Goal: Task Accomplishment & Management: Manage account settings

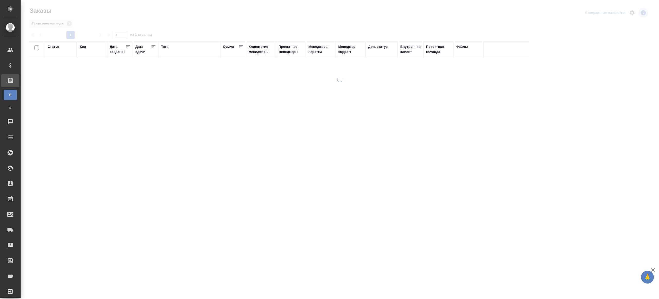
click at [162, 46] on div "Тэги" at bounding box center [164, 46] width 7 height 5
click at [73, 67] on div at bounding box center [61, 63] width 27 height 7
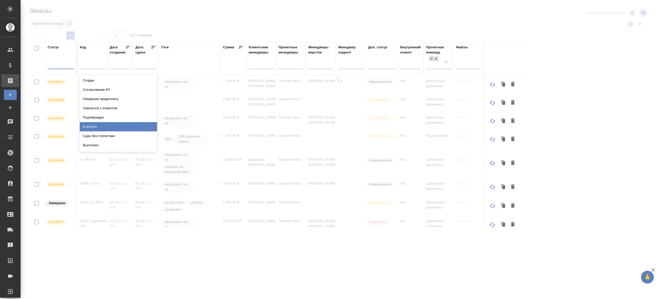
click at [89, 128] on div "В работе" at bounding box center [118, 126] width 77 height 9
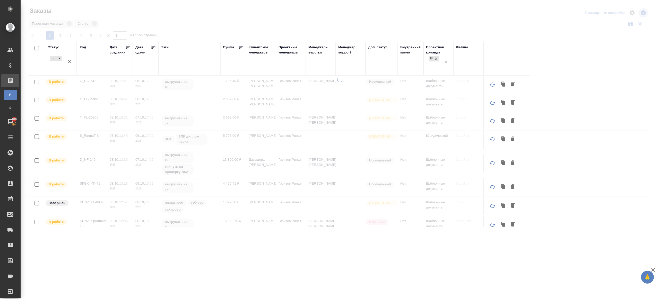
click at [169, 66] on div at bounding box center [189, 63] width 57 height 7
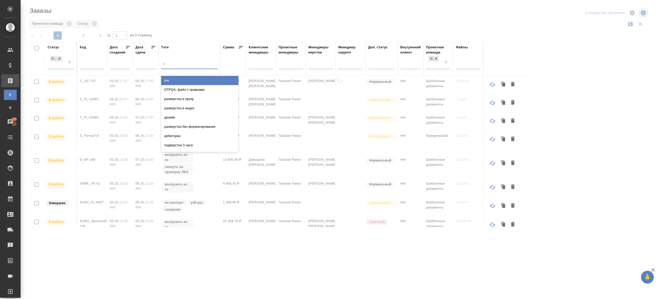
type input "выгрузить"
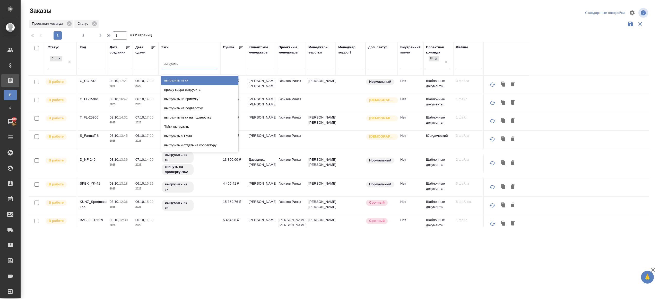
click at [169, 76] on div "выгрузить из ск" at bounding box center [199, 80] width 77 height 9
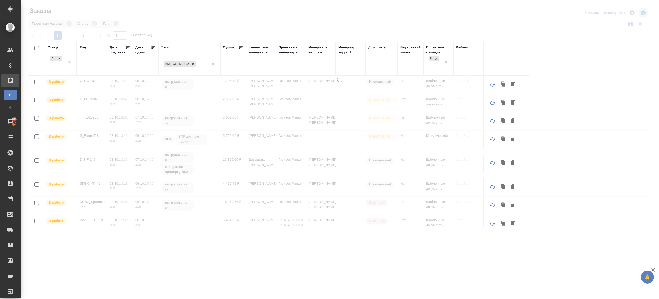
click at [155, 49] on icon at bounding box center [153, 47] width 5 height 5
click at [215, 33] on div at bounding box center [340, 115] width 638 height 230
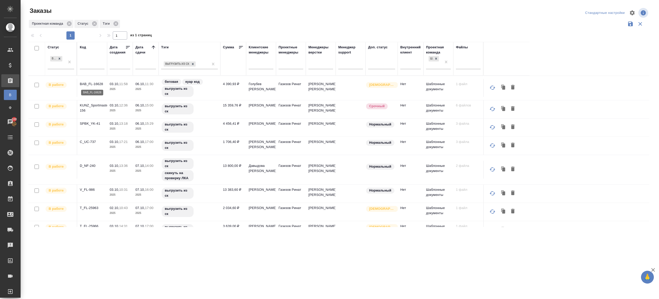
click at [97, 84] on p "BAB_FL-16628" at bounding box center [92, 84] width 25 height 5
click at [92, 103] on p "KUNZ_Sportmaster-156" at bounding box center [92, 108] width 25 height 10
click at [92, 124] on p "SPBK_YK-41" at bounding box center [92, 123] width 25 height 5
click at [88, 140] on p "C_UC-737" at bounding box center [92, 142] width 25 height 5
click at [88, 163] on p "D_NF-240" at bounding box center [92, 165] width 25 height 5
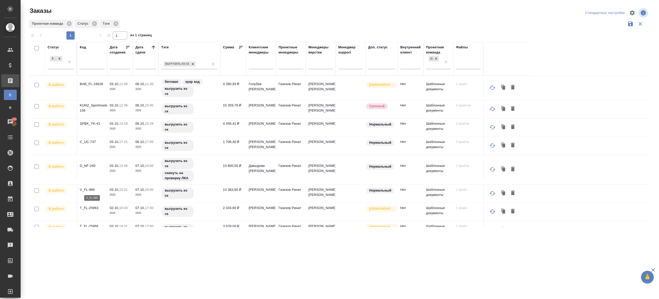
click at [86, 189] on p "V_FL-986" at bounding box center [92, 189] width 25 height 5
click at [91, 207] on p "T_FL-25963" at bounding box center [92, 208] width 25 height 5
click at [92, 225] on p "T_FL-25966" at bounding box center [92, 226] width 25 height 5
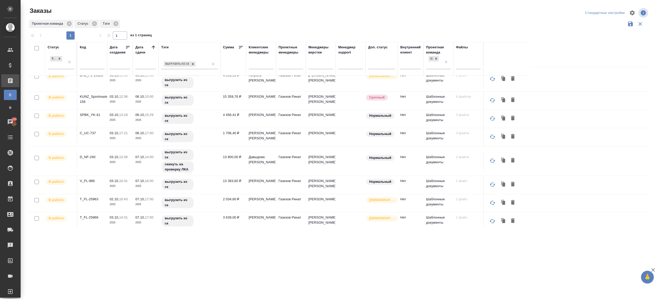
scroll to position [46, 0]
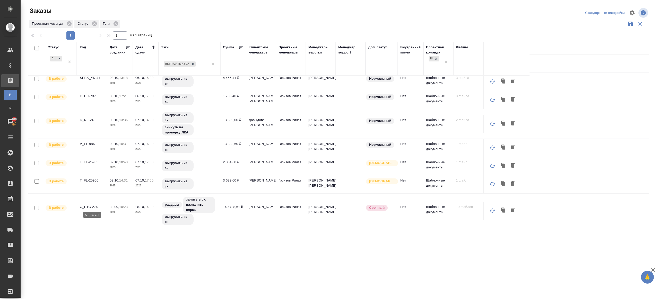
click at [90, 205] on p "C_PTC-274" at bounding box center [92, 207] width 25 height 5
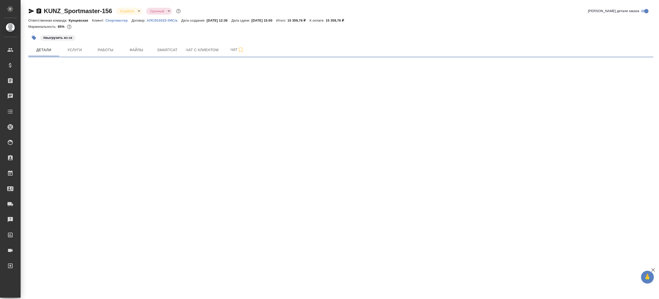
select select "RU"
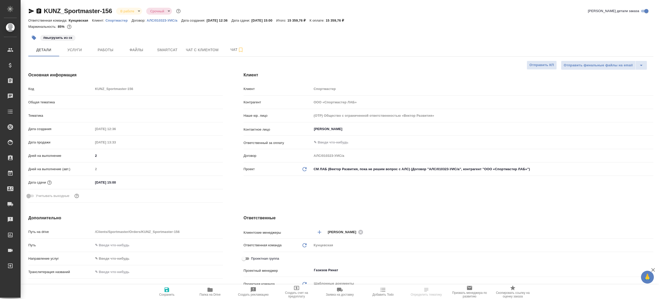
type textarea "x"
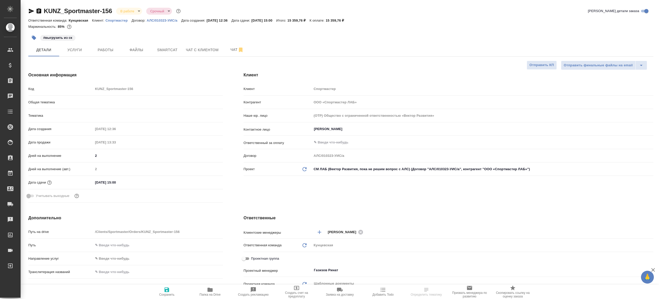
type textarea "x"
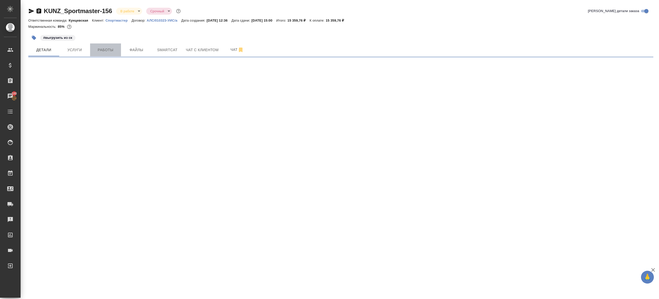
click at [101, 48] on span "Работы" at bounding box center [105, 50] width 25 height 6
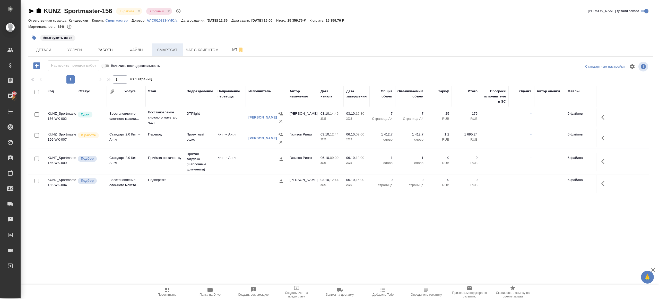
click at [169, 47] on span "Smartcat" at bounding box center [167, 50] width 25 height 6
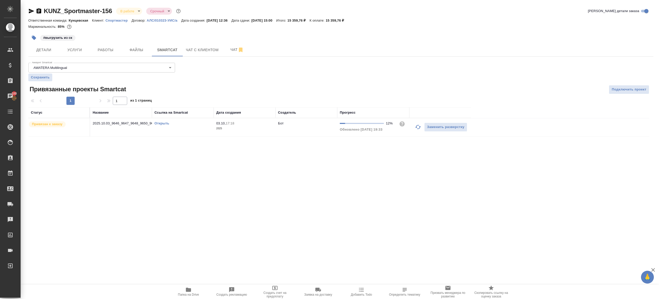
click at [414, 127] on button "button" at bounding box center [418, 127] width 12 height 12
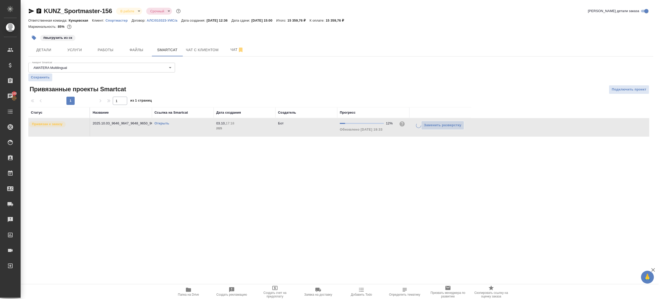
click at [375, 173] on div ".cls-1 fill:#fff; AWATERA Gazizov Rinat Клиенты Спецификации Заказы 100 Чаты To…" at bounding box center [329, 149] width 659 height 299
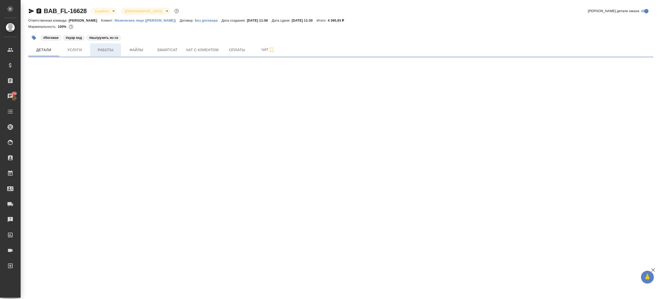
click at [109, 53] on span "Работы" at bounding box center [105, 50] width 25 height 6
select select "RU"
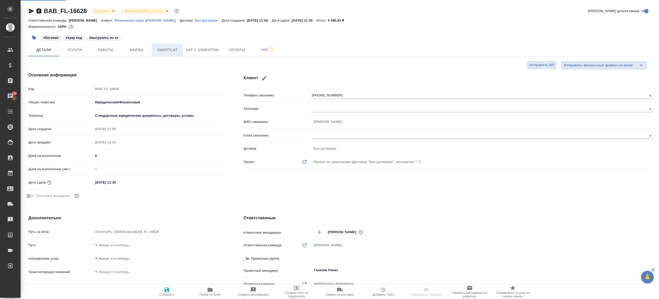
type textarea "x"
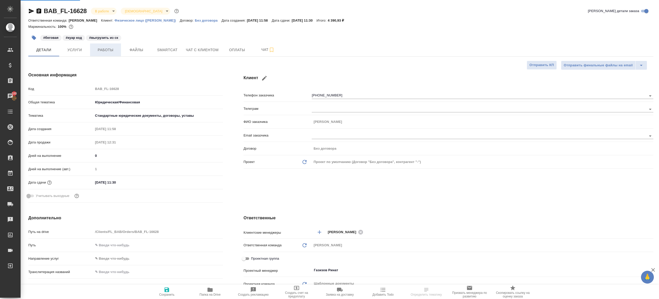
type textarea "x"
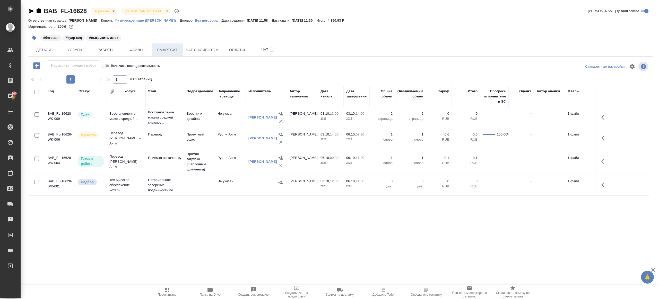
click at [167, 50] on span "Smartcat" at bounding box center [167, 50] width 25 height 6
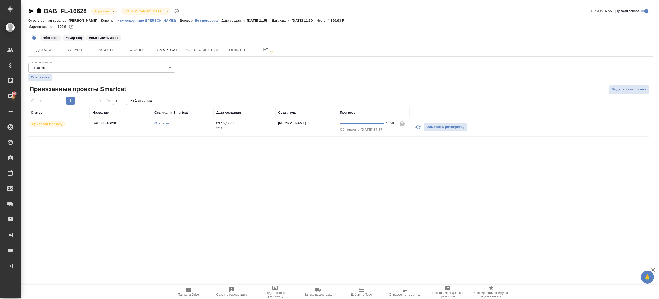
click at [416, 128] on icon "button" at bounding box center [418, 127] width 6 height 6
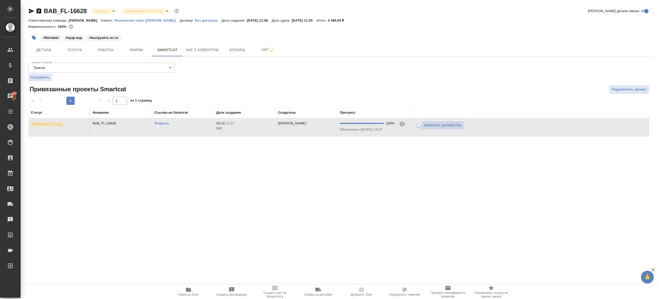
click at [357, 165] on div ".cls-1 fill:#fff; AWATERA Gazizov Rinat Клиенты Спецификации Заказы 100 Чаты To…" at bounding box center [329, 149] width 659 height 299
click at [189, 286] on button "Папка на Drive" at bounding box center [188, 292] width 43 height 14
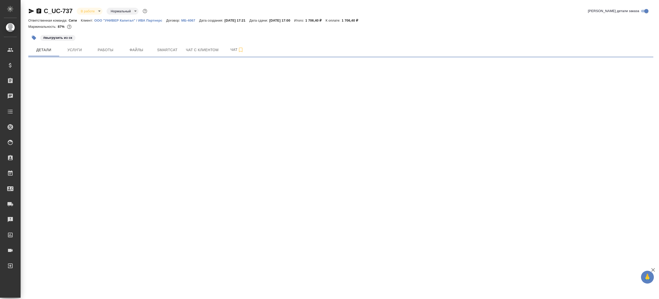
select select "RU"
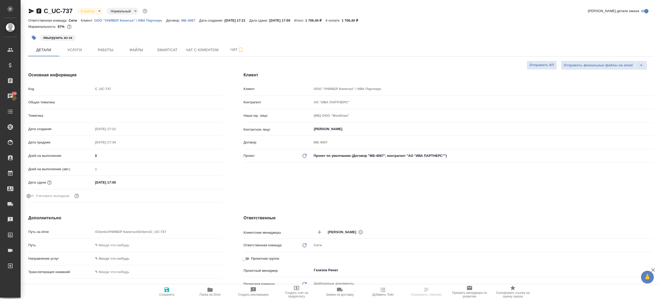
type textarea "x"
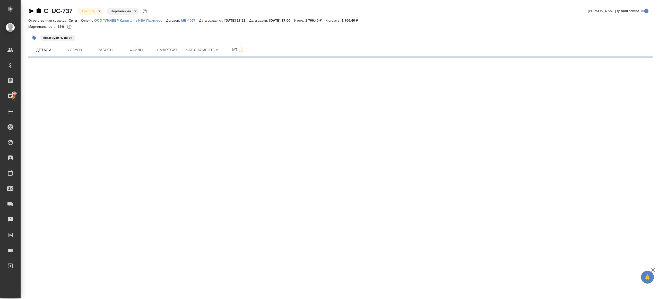
select select "RU"
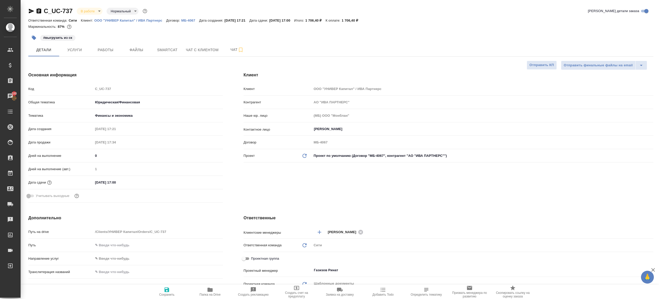
type textarea "x"
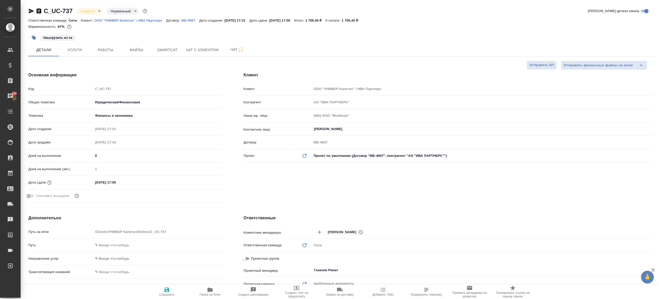
type textarea "x"
click at [159, 50] on span "Smartcat" at bounding box center [167, 50] width 25 height 6
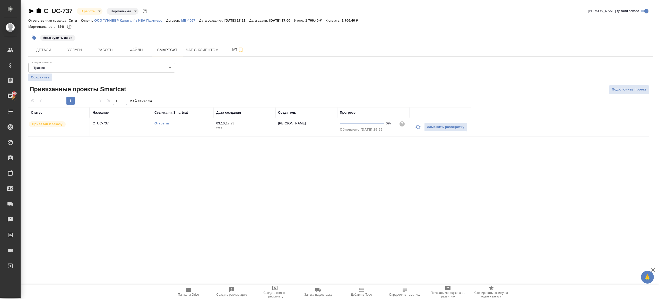
click at [415, 125] on icon "button" at bounding box center [418, 127] width 6 height 6
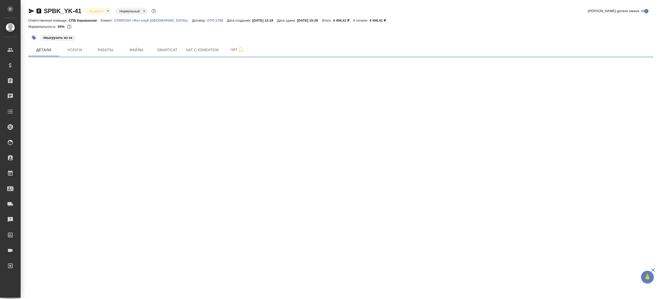
select select "RU"
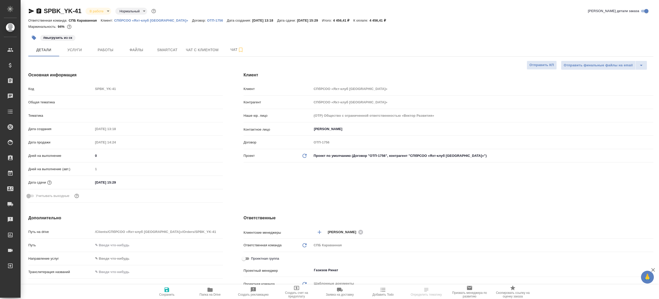
type textarea "x"
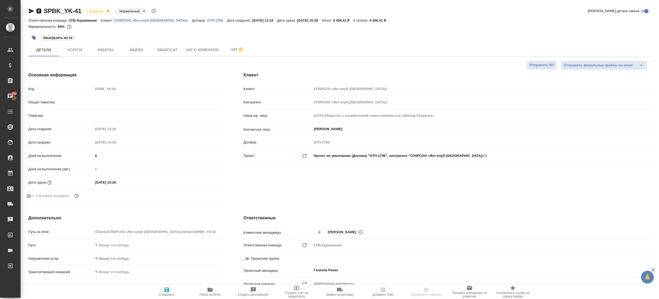
type textarea "x"
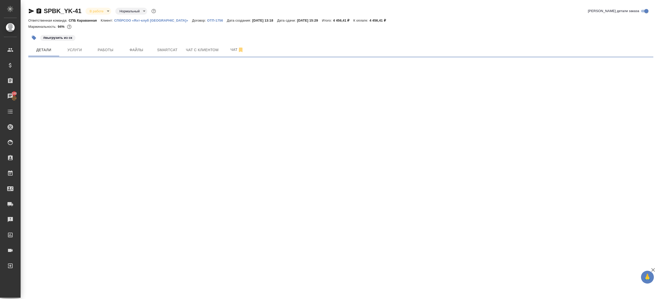
select select "RU"
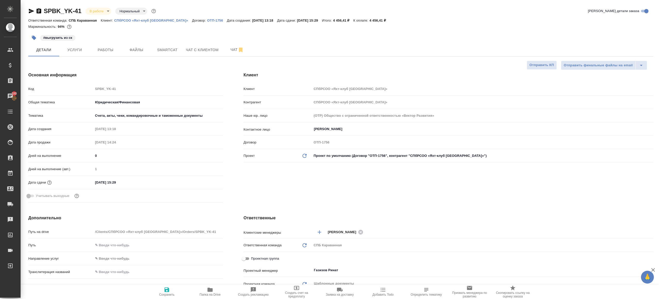
type textarea "x"
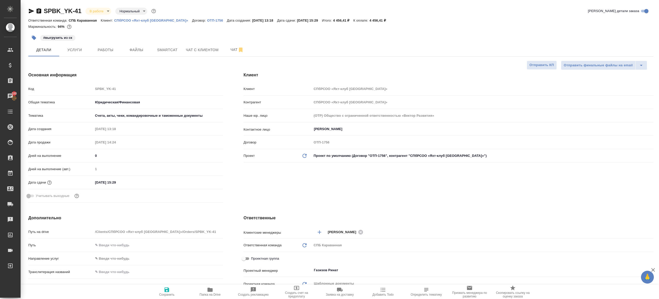
type textarea "x"
click at [165, 51] on span "Smartcat" at bounding box center [167, 50] width 25 height 6
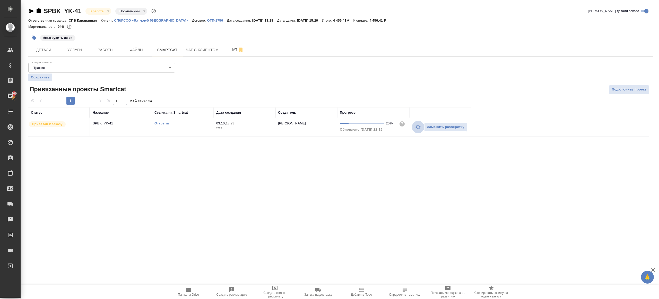
click at [416, 128] on icon "button" at bounding box center [418, 127] width 6 height 6
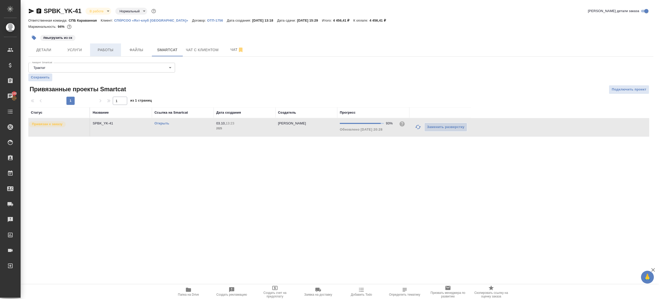
click at [110, 50] on span "Работы" at bounding box center [105, 50] width 25 height 6
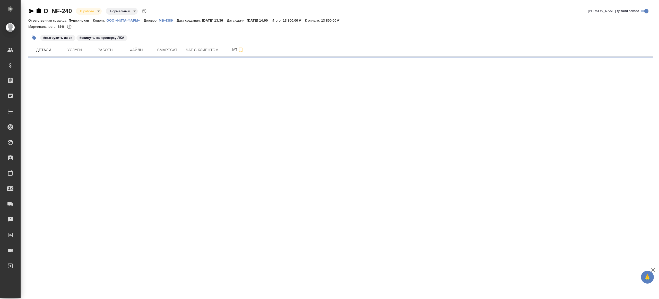
select select "RU"
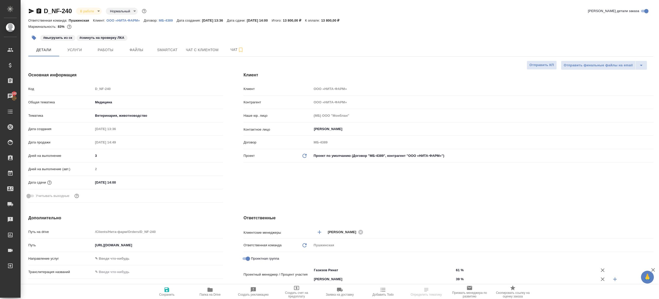
type textarea "x"
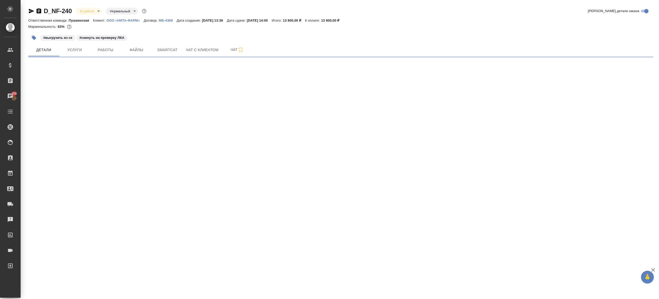
select select "RU"
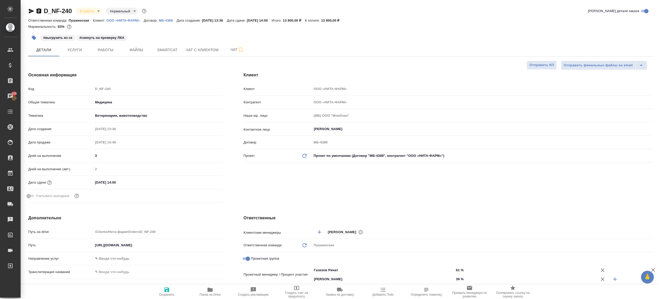
type textarea "x"
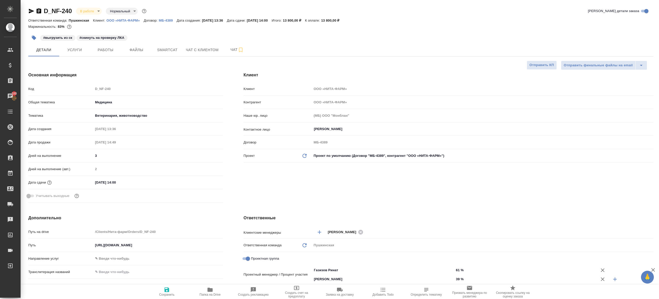
type textarea "x"
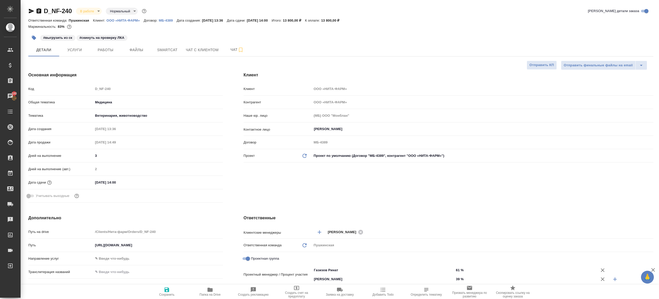
type textarea "x"
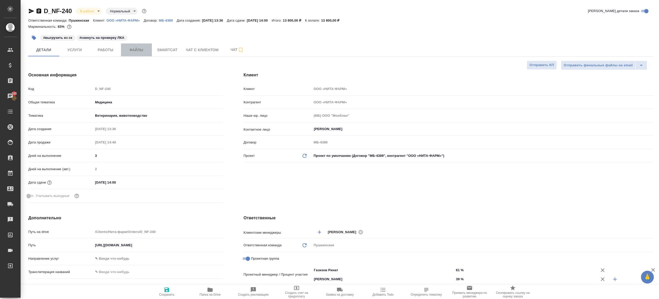
click at [137, 52] on span "Файлы" at bounding box center [136, 50] width 25 height 6
click at [169, 49] on span "Smartcat" at bounding box center [167, 50] width 25 height 6
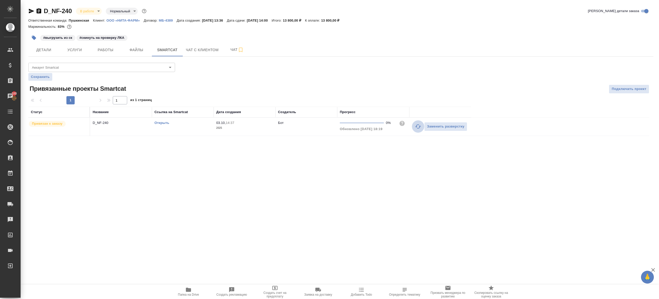
click at [416, 127] on icon "button" at bounding box center [418, 127] width 6 height 6
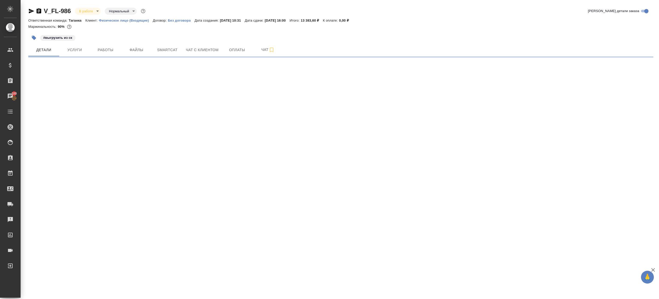
select select "RU"
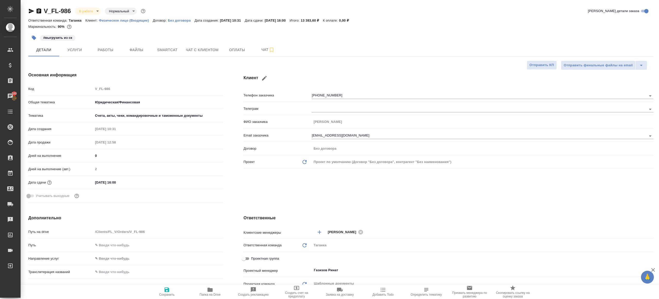
type textarea "x"
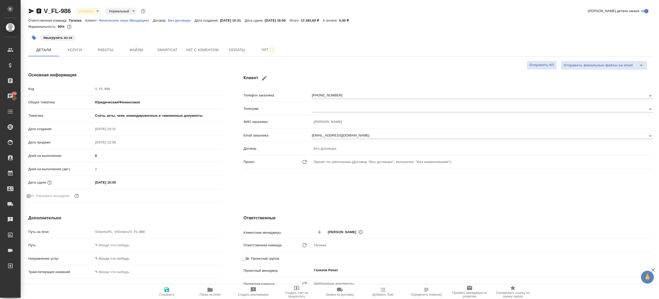
type textarea "x"
click at [153, 50] on button "Smartcat" at bounding box center [167, 50] width 31 height 13
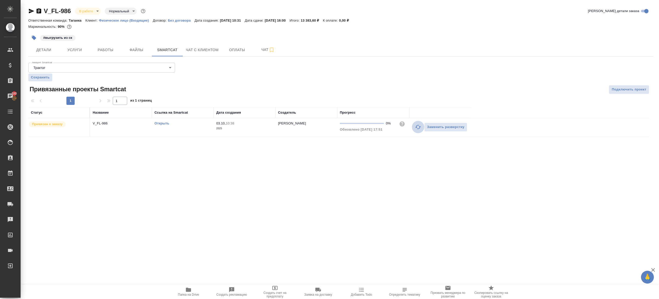
click at [420, 124] on icon "button" at bounding box center [418, 127] width 6 height 6
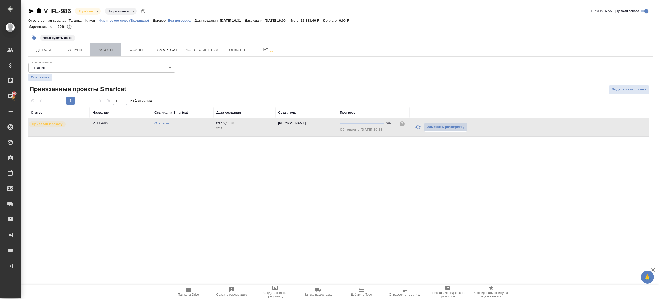
click at [112, 50] on span "Работы" at bounding box center [105, 50] width 25 height 6
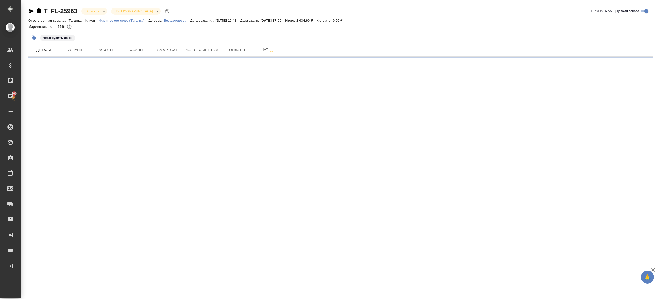
select select "RU"
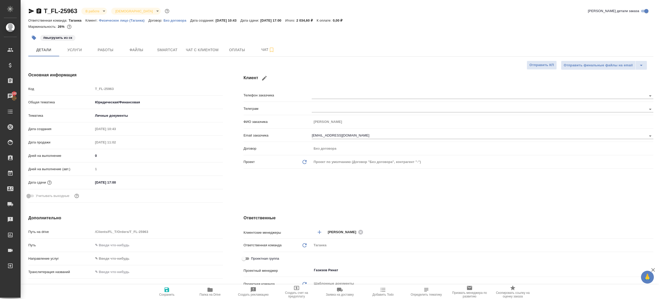
type textarea "x"
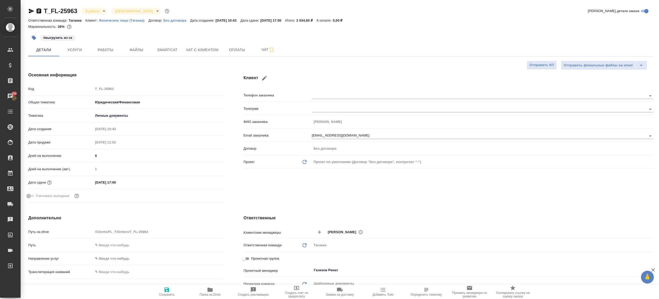
type textarea "x"
click at [153, 52] on button "Smartcat" at bounding box center [167, 50] width 31 height 13
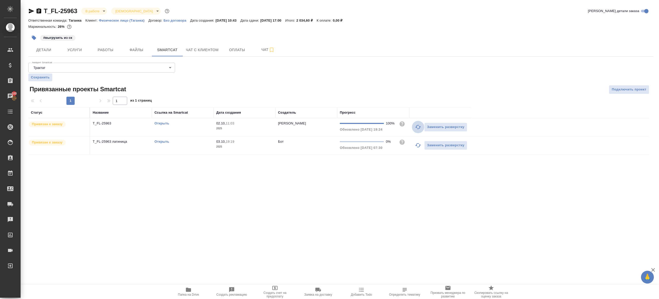
click at [419, 127] on icon "button" at bounding box center [418, 127] width 6 height 4
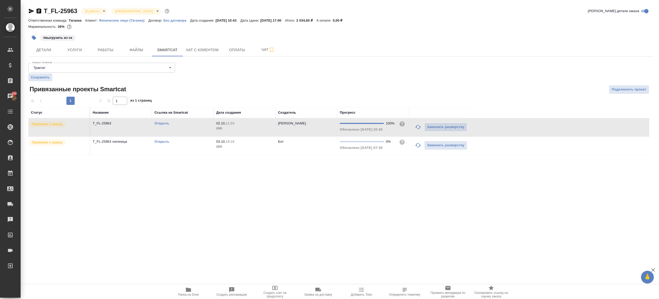
click at [419, 147] on icon "button" at bounding box center [418, 145] width 6 height 4
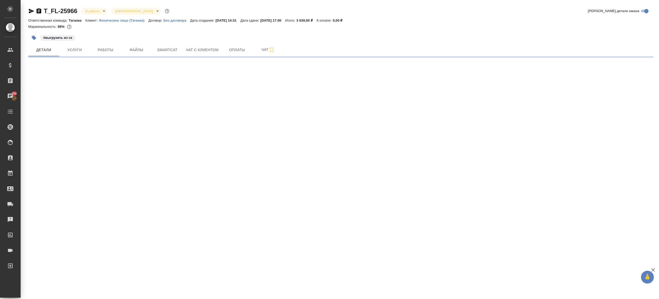
select select "RU"
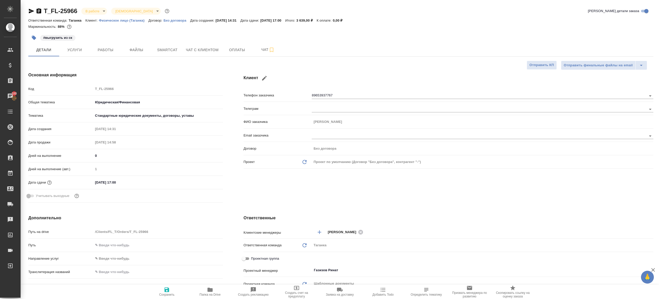
type textarea "x"
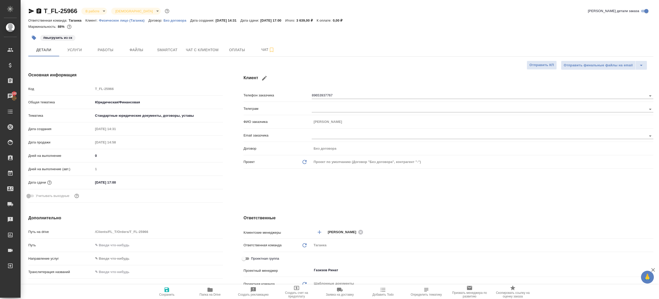
type textarea "x"
click at [168, 52] on span "Smartcat" at bounding box center [167, 50] width 25 height 6
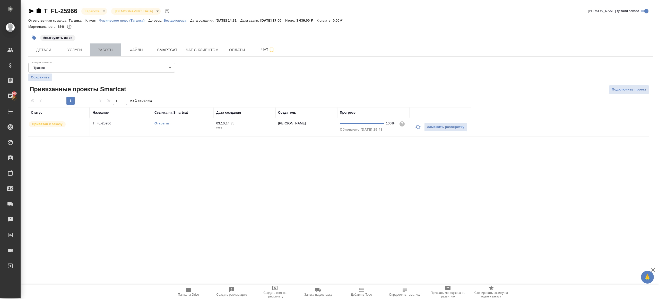
click at [107, 52] on span "Работы" at bounding box center [105, 50] width 25 height 6
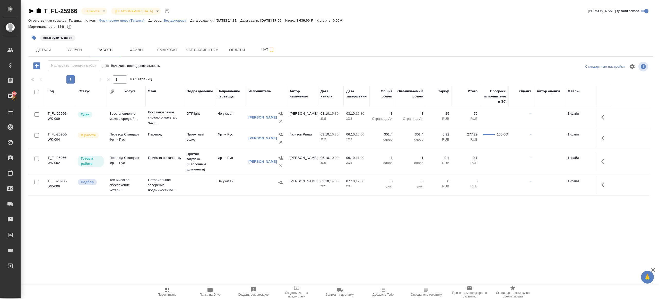
click at [208, 289] on icon "button" at bounding box center [209, 290] width 5 height 4
click at [168, 49] on span "Smartcat" at bounding box center [167, 50] width 25 height 6
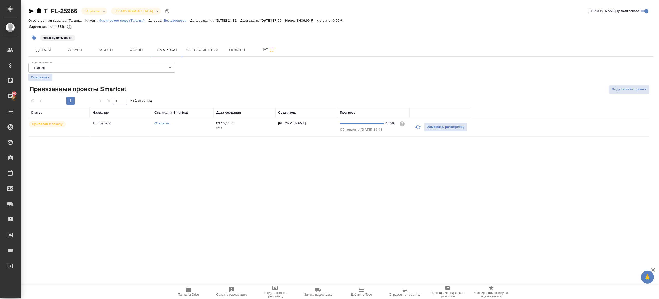
click at [168, 125] on link "Открыть" at bounding box center [161, 124] width 15 height 4
click at [104, 49] on span "Работы" at bounding box center [105, 50] width 25 height 6
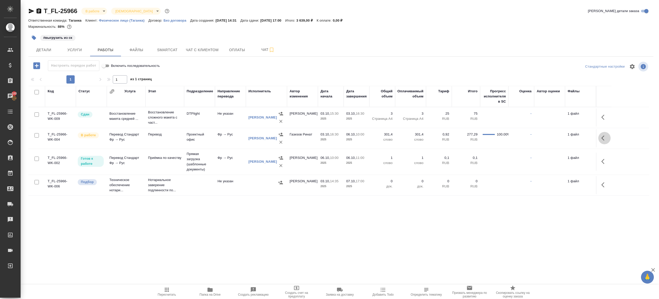
click at [603, 137] on icon "button" at bounding box center [604, 138] width 6 height 6
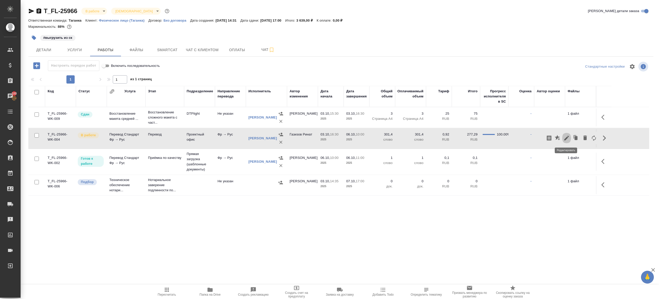
click at [565, 137] on icon "button" at bounding box center [566, 138] width 6 height 6
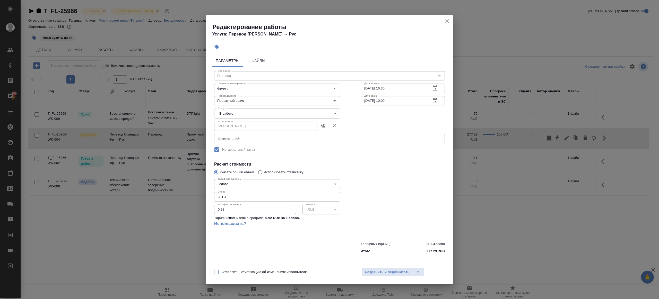
click at [216, 116] on body "🙏 .cls-1 fill:#fff; AWATERA Gazizov Rinat Клиенты Спецификации Заказы 100 Чаты …" at bounding box center [329, 149] width 659 height 299
click at [236, 131] on li "Сдан" at bounding box center [277, 131] width 126 height 9
type input "closed"
drag, startPoint x: 256, startPoint y: 198, endPoint x: 235, endPoint y: 193, distance: 21.7
click at [166, 184] on div "Редактирование работы Услуга: Перевод Стандарт Фр → Рус Параметры Файлы Вид раб…" at bounding box center [329, 149] width 659 height 299
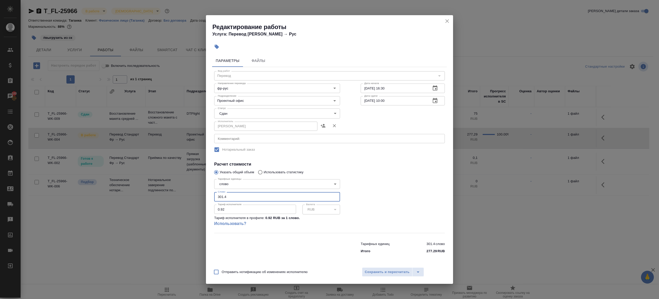
paste input "279.2"
type input "279.2"
click at [397, 193] on div at bounding box center [402, 205] width 105 height 76
click at [400, 275] on span "Сохранить и пересчитать" at bounding box center [387, 273] width 45 height 6
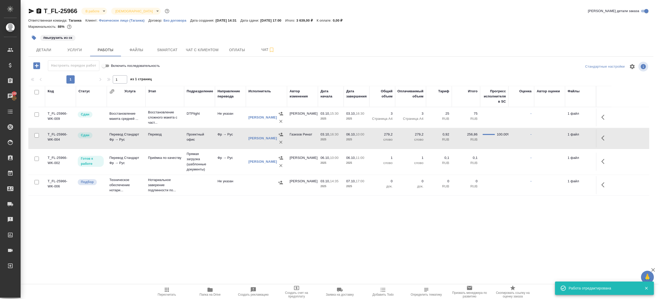
click at [34, 37] on icon "button" at bounding box center [34, 38] width 4 height 4
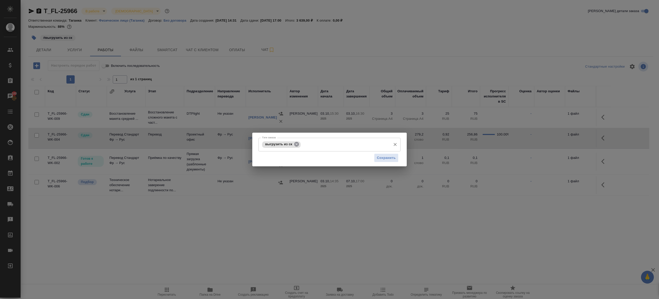
click at [297, 142] on icon at bounding box center [297, 145] width 6 height 6
click at [393, 159] on span "Сохранить" at bounding box center [386, 158] width 19 height 6
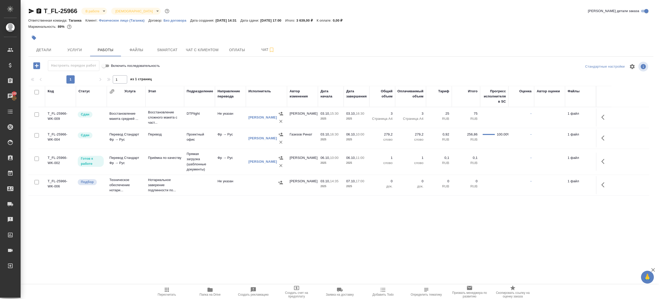
click at [177, 215] on div ".cls-1 fill:#fff; AWATERA Gazizov Rinat Клиенты Спецификации Заказы 100 Чаты To…" at bounding box center [329, 149] width 659 height 299
click at [162, 290] on span "Пересчитать" at bounding box center [166, 292] width 37 height 10
click at [199, 252] on div ".cls-1 fill:#fff; AWATERA Gazizov Rinat Клиенты Спецификации Заказы 100 Чаты To…" at bounding box center [329, 149] width 659 height 299
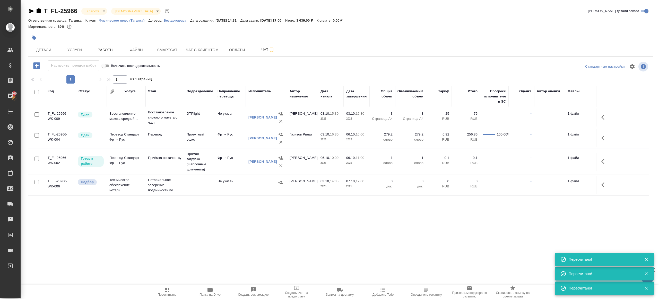
click at [167, 292] on icon "button" at bounding box center [167, 290] width 6 height 6
click at [167, 293] on icon "button" at bounding box center [167, 290] width 6 height 6
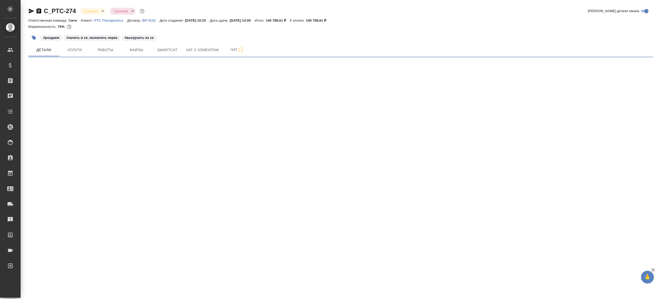
select select "RU"
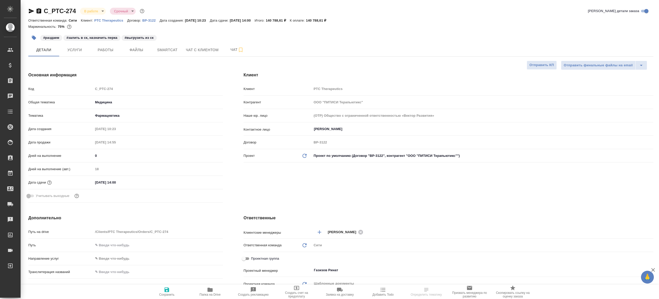
type textarea "x"
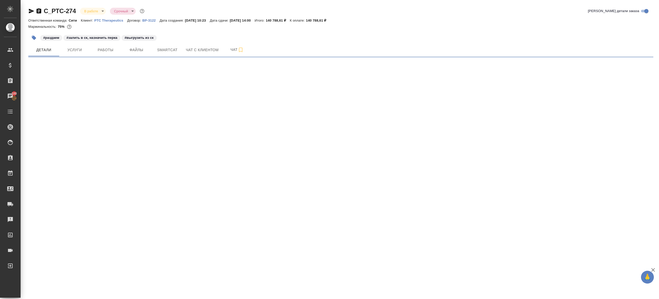
select select "RU"
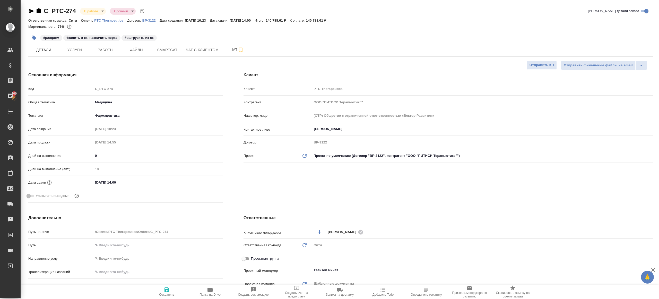
type textarea "x"
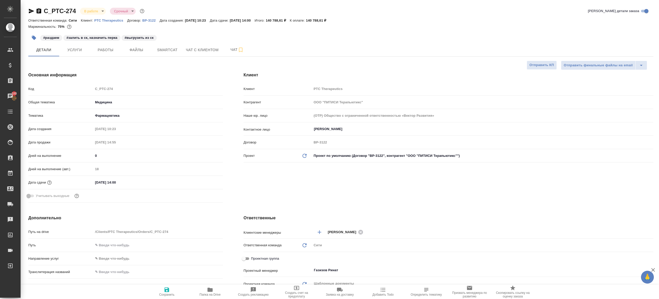
type textarea "x"
click at [167, 47] on span "Smartcat" at bounding box center [167, 50] width 25 height 6
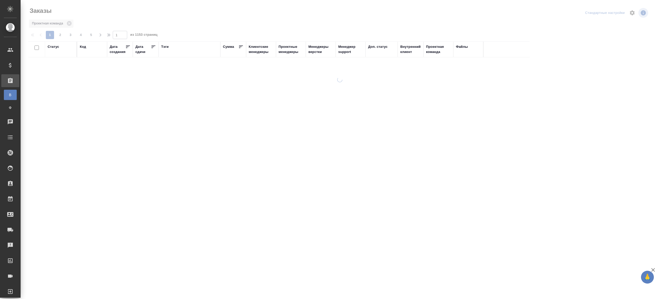
click at [162, 48] on div "Тэги" at bounding box center [164, 46] width 7 height 5
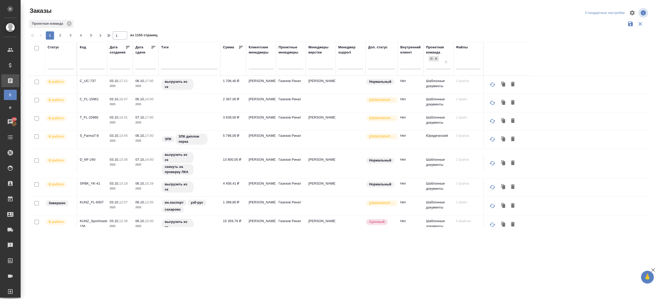
click at [105, 61] on th "Код" at bounding box center [92, 59] width 30 height 34
click at [100, 63] on input "text" at bounding box center [92, 66] width 25 height 6
paste input "C_FL-15961"
click at [228, 11] on div "Заказы" at bounding box center [132, 11] width 208 height 8
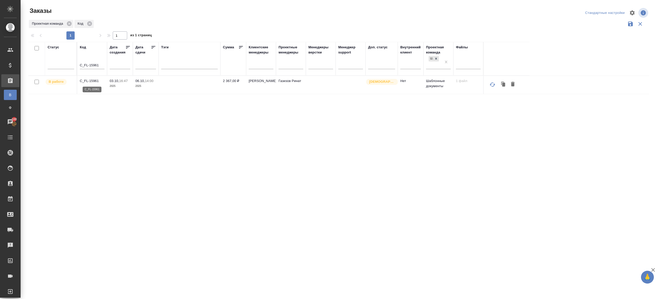
click at [93, 80] on p "C_FL-15961" at bounding box center [92, 81] width 25 height 5
click at [96, 66] on input "C_FL-15961" at bounding box center [92, 66] width 25 height 6
paste input "21"
click at [197, 13] on div "Заказы" at bounding box center [132, 11] width 208 height 8
click at [88, 81] on p "C_FL-15921" at bounding box center [92, 81] width 25 height 5
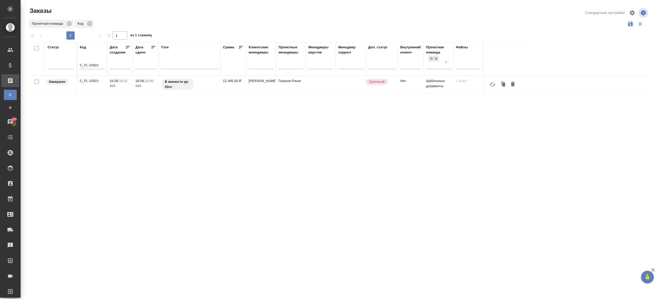
click at [95, 68] on input "C_FL-15921" at bounding box center [92, 66] width 25 height 6
paste input "BAB_FL-16622"
click at [186, 39] on div "1 1 из 1 страниц" at bounding box center [340, 35] width 625 height 8
click at [270, 21] on div at bounding box center [340, 115] width 638 height 230
click at [92, 79] on p "BAB_FL-16622" at bounding box center [92, 81] width 25 height 5
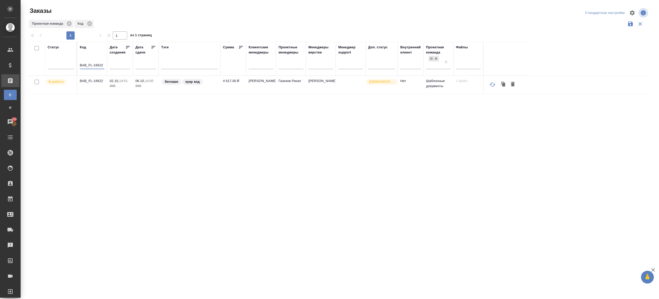
click at [84, 65] on input "BAB_FL-16622" at bounding box center [92, 66] width 25 height 6
paste input "T_KEENETIC-473 -"
click at [199, 31] on div "1 1 из 1 страниц" at bounding box center [340, 35] width 625 height 8
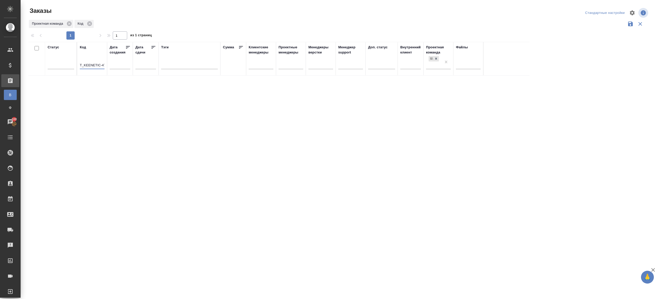
click at [98, 66] on input "T_KEENETIC-473 -" at bounding box center [92, 66] width 25 height 6
click at [407, 22] on div at bounding box center [340, 115] width 638 height 230
click at [92, 60] on input "T_KEENETIC-473 -" at bounding box center [92, 61] width 25 height 6
click at [287, 16] on div at bounding box center [340, 115] width 638 height 230
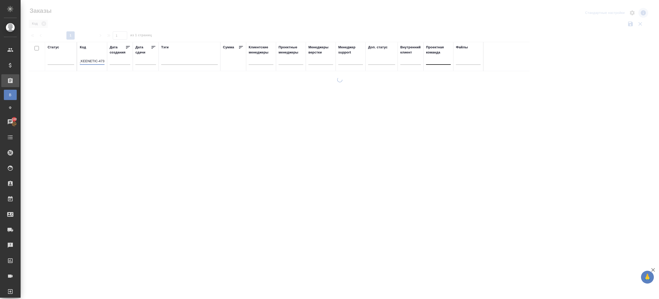
scroll to position [0, 0]
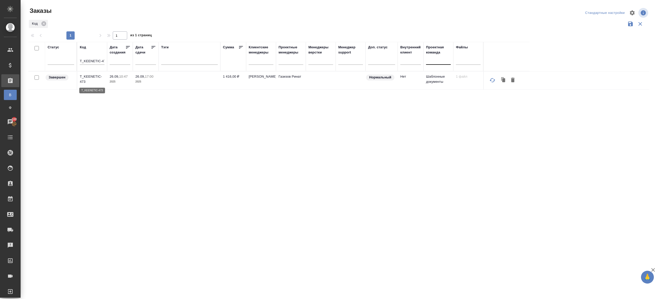
click at [86, 76] on p "T_KEENETIC-473" at bounding box center [92, 79] width 25 height 10
click at [94, 59] on input "T_KEENETIC-473" at bounding box center [92, 61] width 25 height 6
paste input "2"
click at [190, 30] on div at bounding box center [340, 30] width 625 height 3
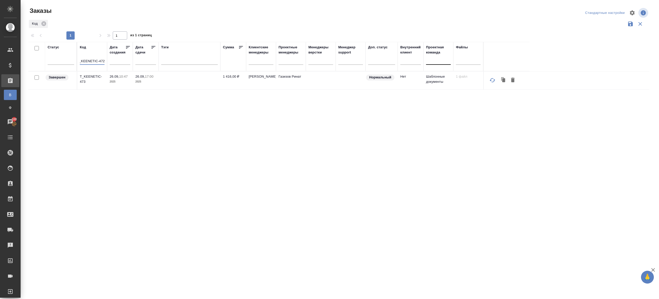
scroll to position [0, 0]
click at [97, 77] on p "T_KEENETIC-472" at bounding box center [92, 79] width 25 height 10
click at [91, 62] on input "T_KEENETIC-472" at bounding box center [92, 61] width 25 height 6
paste input "BAB_FL-1662"
type input "BAB_FL-16622"
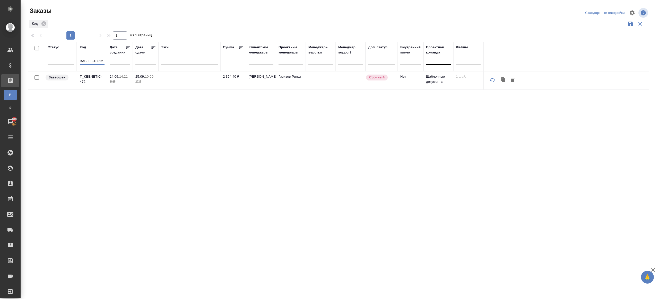
click at [179, 24] on div "Код" at bounding box center [338, 24] width 621 height 10
click at [92, 76] on p "BAB_FL-16622" at bounding box center [92, 76] width 25 height 5
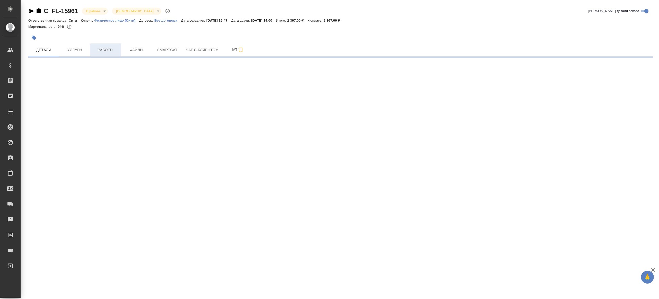
click at [108, 50] on span "Работы" at bounding box center [105, 50] width 25 height 6
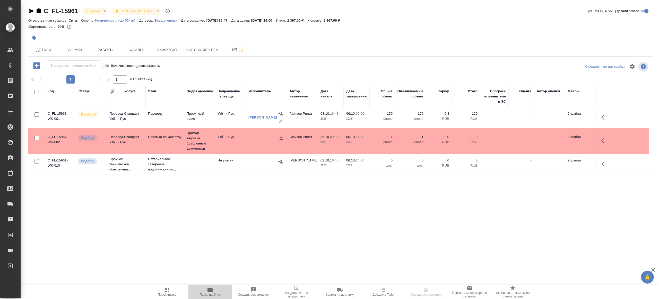
click at [205, 291] on span "Папка на Drive" at bounding box center [210, 292] width 37 height 10
click at [606, 117] on icon "button" at bounding box center [604, 117] width 6 height 6
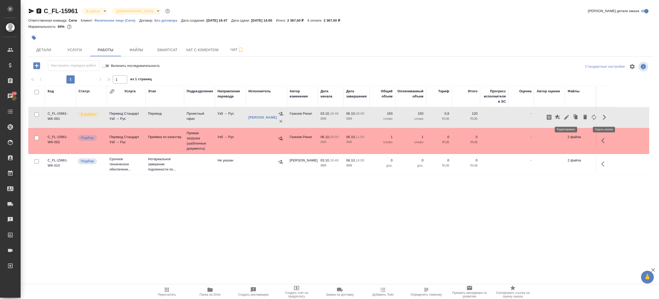
click at [568, 117] on icon "button" at bounding box center [566, 117] width 6 height 6
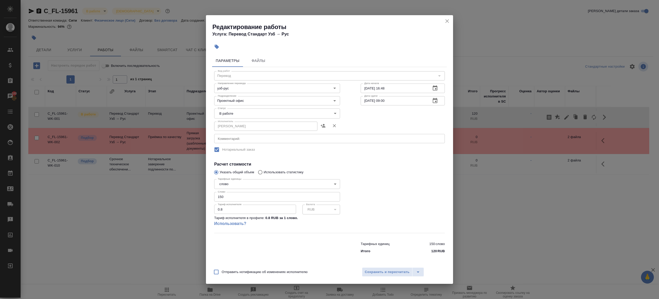
click at [263, 108] on div "Статус В работе inProgress Статус" at bounding box center [277, 112] width 146 height 33
click at [261, 110] on body "🙏 .cls-1 fill:#fff; AWATERA Gazizov Rinat Клиенты Спецификации Заказы 100 Чаты …" at bounding box center [329, 149] width 659 height 299
click at [236, 127] on li "Сдан" at bounding box center [277, 131] width 126 height 9
type input "closed"
drag, startPoint x: 239, startPoint y: 198, endPoint x: 198, endPoint y: 195, distance: 40.8
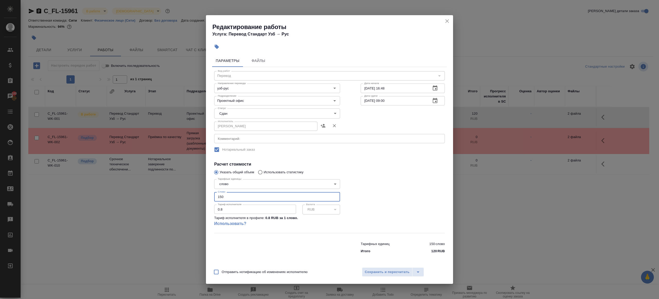
click at [198, 195] on div "Редактирование работы Услуга: Перевод Стандарт Узб → Рус Параметры Файлы Вид ра…" at bounding box center [329, 149] width 659 height 299
type input "206"
click at [385, 273] on span "Сохранить и пересчитать" at bounding box center [387, 273] width 45 height 6
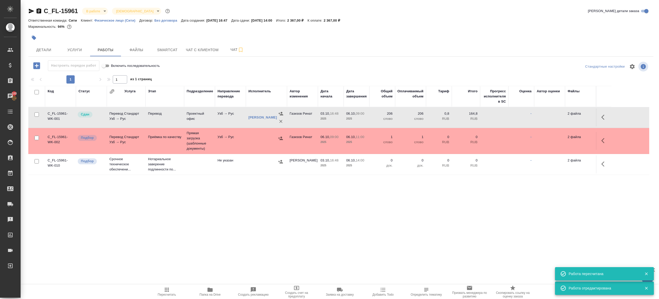
click at [283, 138] on button "button" at bounding box center [281, 139] width 8 height 8
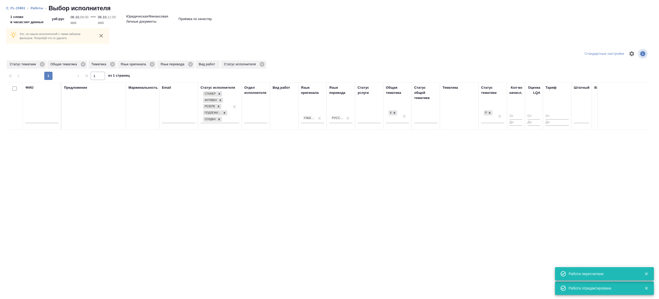
click at [62, 122] on th "Предложение" at bounding box center [94, 105] width 64 height 47
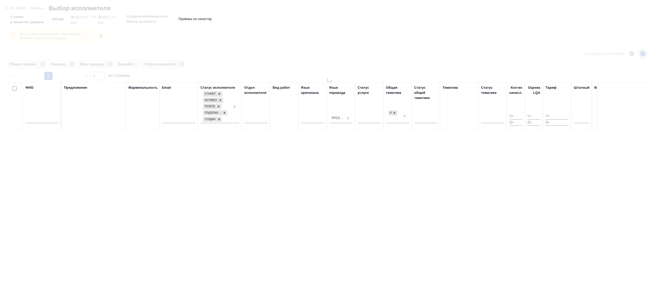
click at [287, 110] on div "Вид работ" at bounding box center [284, 106] width 23 height 42
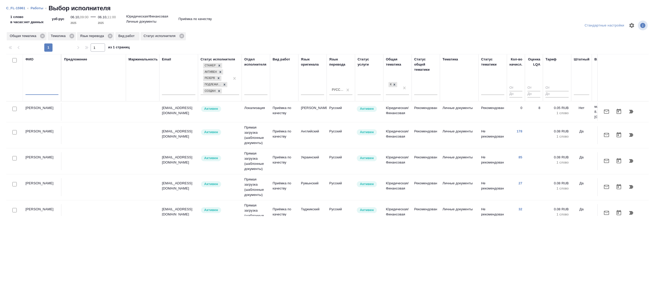
click at [44, 91] on input "text" at bounding box center [41, 92] width 33 height 6
type input "валерия"
click at [90, 76] on div "Предложение" at bounding box center [93, 78] width 59 height 42
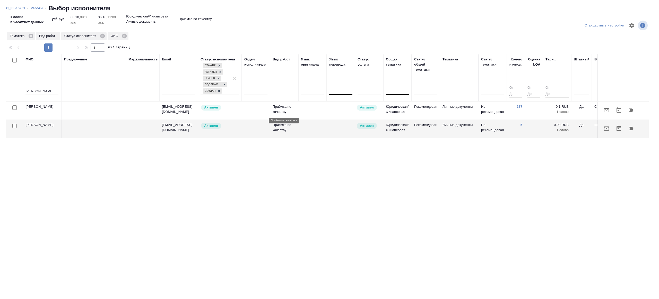
click at [285, 112] on p "Приёмка по качеству" at bounding box center [284, 109] width 23 height 10
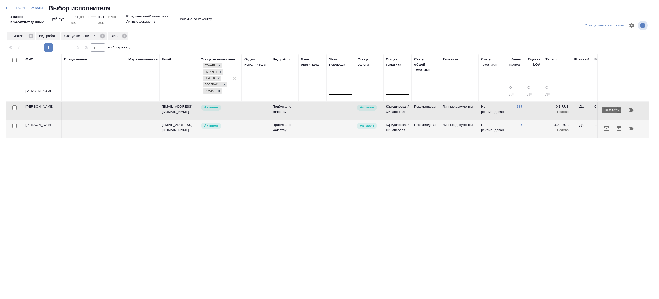
click at [631, 111] on icon "button" at bounding box center [631, 111] width 4 height 4
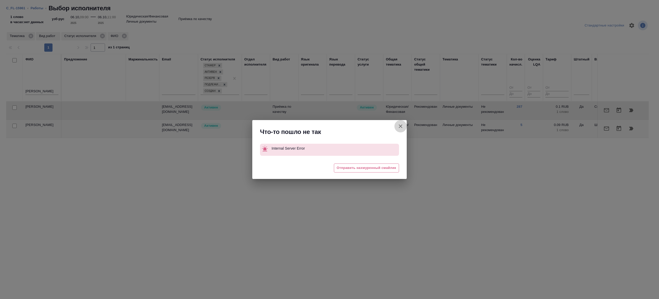
click at [403, 126] on icon "button" at bounding box center [400, 126] width 6 height 6
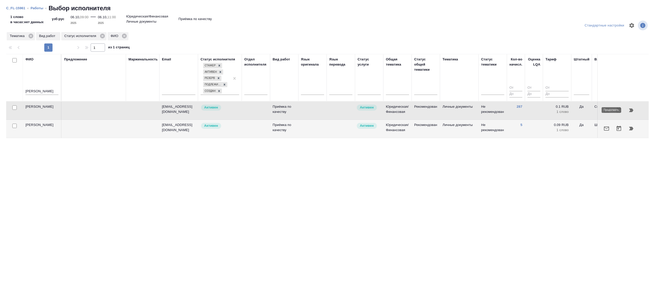
click at [629, 110] on icon "button" at bounding box center [631, 110] width 6 height 6
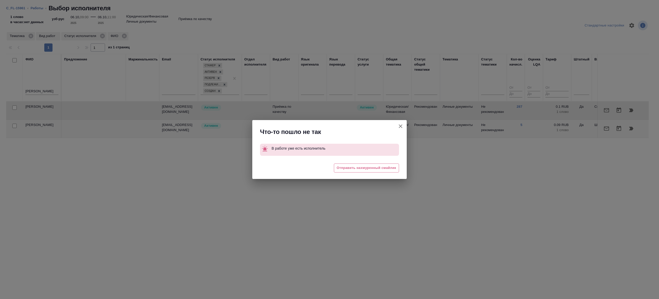
click at [401, 127] on icon "button" at bounding box center [401, 127] width 4 height 4
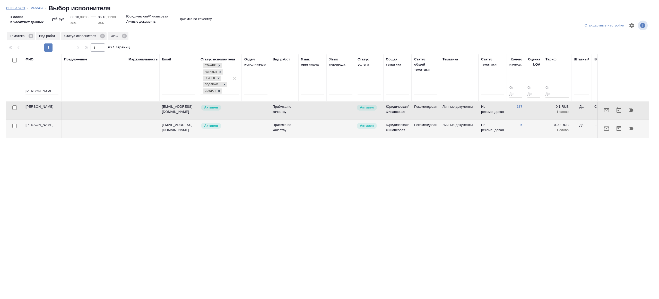
click at [17, 8] on link "C_FL-15961" at bounding box center [15, 8] width 19 height 4
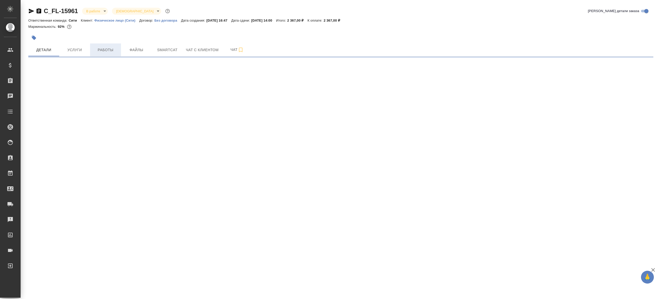
click at [95, 49] on span "Работы" at bounding box center [105, 50] width 25 height 6
click at [99, 50] on span "Работы" at bounding box center [105, 50] width 25 height 6
click at [121, 50] on button "Файлы" at bounding box center [136, 50] width 31 height 13
click at [101, 48] on span "Работы" at bounding box center [105, 50] width 25 height 6
click at [106, 52] on span "Работы" at bounding box center [105, 50] width 25 height 6
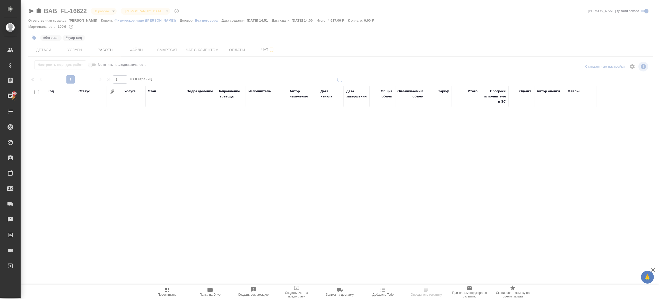
click at [216, 72] on div at bounding box center [340, 107] width 638 height 215
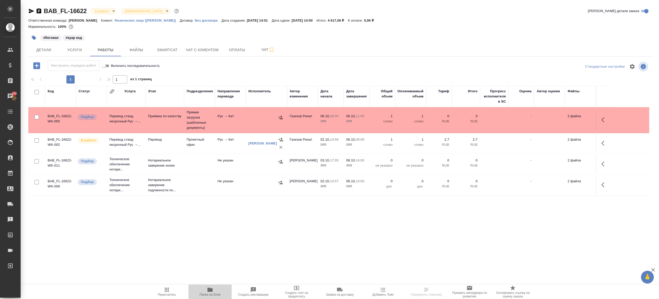
click at [215, 291] on span "Папка на Drive" at bounding box center [210, 292] width 37 height 10
click at [279, 117] on icon "button" at bounding box center [280, 117] width 5 height 3
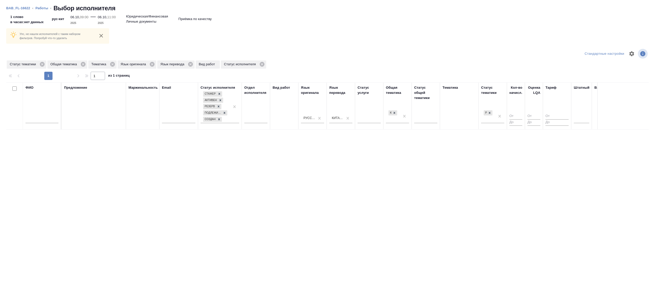
click at [54, 92] on div "ФИО" at bounding box center [41, 106] width 33 height 42
click at [44, 115] on div at bounding box center [41, 120] width 33 height 13
click at [45, 120] on input "text" at bounding box center [41, 120] width 33 height 6
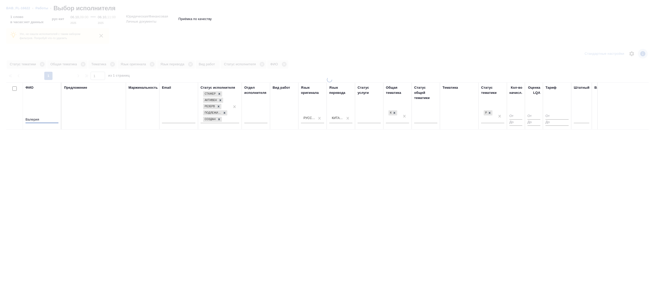
type input "Валерия"
click at [126, 112] on th "Маржинальность" at bounding box center [142, 105] width 33 height 47
click at [498, 121] on div at bounding box center [499, 116] width 9 height 14
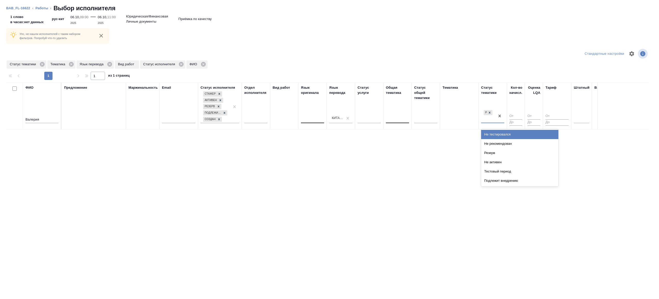
click at [469, 115] on div "Тематика" at bounding box center [458, 106] width 33 height 42
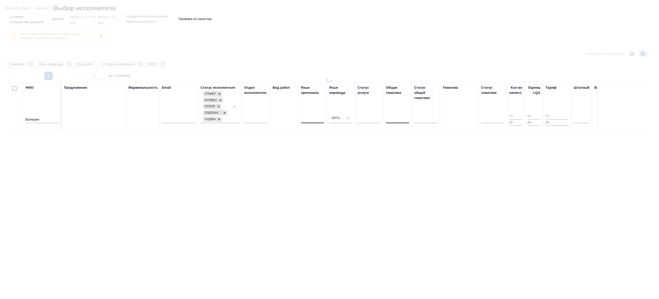
click at [455, 110] on div "Тематика" at bounding box center [458, 106] width 33 height 42
click at [306, 111] on table "ФИО Валерия Предложение Маржинальность Email Статус исполнителя Стажер Активен …" at bounding box center [380, 105] width 748 height 47
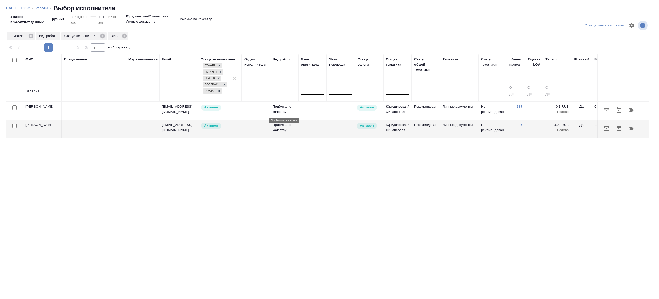
click at [294, 111] on p "Приёмка по качеству" at bounding box center [284, 109] width 23 height 10
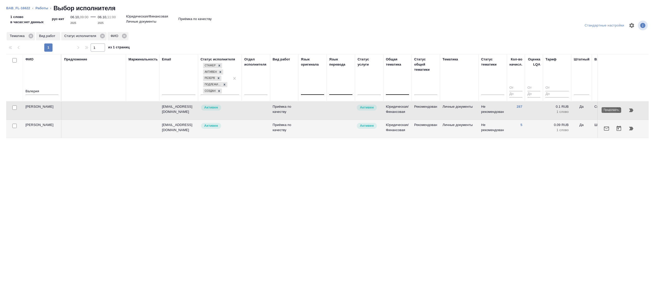
click at [631, 112] on icon "button" at bounding box center [631, 110] width 6 height 6
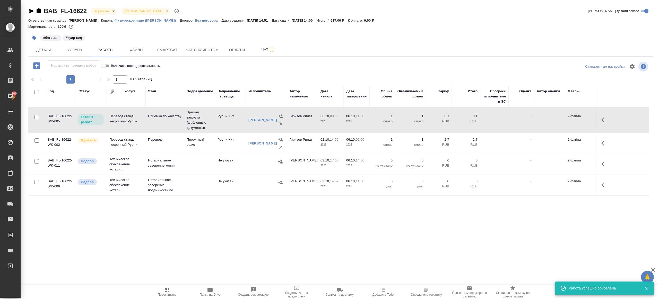
click at [608, 143] on button "button" at bounding box center [604, 143] width 12 height 12
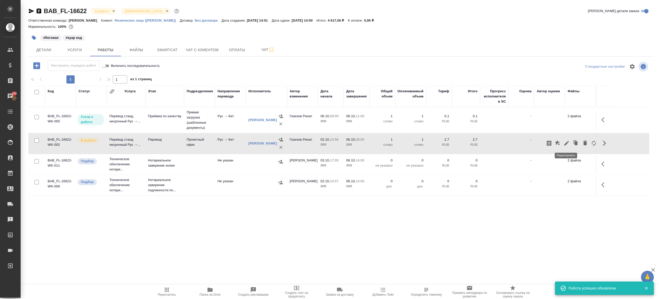
click at [565, 144] on icon "button" at bounding box center [566, 143] width 6 height 6
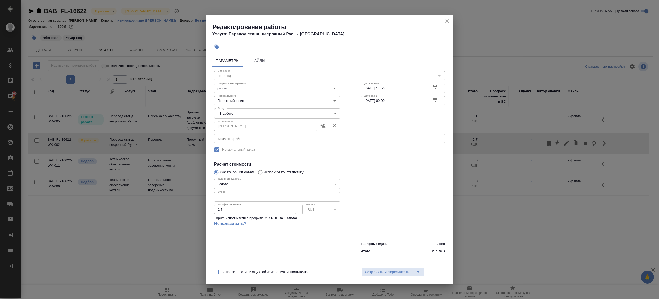
click at [238, 108] on div "Статус В работе inProgress Статус" at bounding box center [277, 112] width 146 height 33
click at [236, 110] on body "🙏 .cls-1 fill:#fff; AWATERA Gazizov Rinat Клиенты Спецификации Заказы 100 Чаты …" at bounding box center [329, 149] width 659 height 299
click at [229, 131] on button "Сдан" at bounding box center [223, 131] width 11 height 6
type input "closed"
drag, startPoint x: 234, startPoint y: 196, endPoint x: 189, endPoint y: 195, distance: 44.8
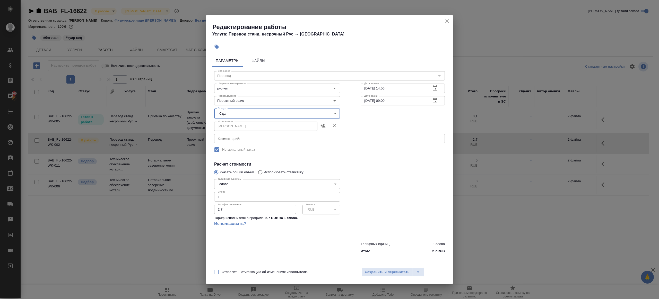
click at [189, 195] on div "Редактирование работы Услуга: Перевод станд. несрочный Рус → Кит Параметры Файл…" at bounding box center [329, 149] width 659 height 299
type input "464.5"
click at [390, 274] on span "Сохранить и пересчитать" at bounding box center [387, 273] width 45 height 6
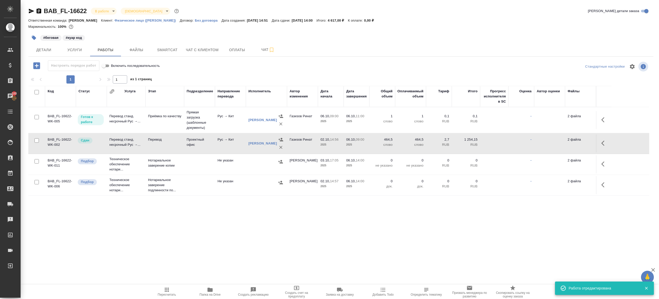
click at [214, 287] on span "Папка на Drive" at bounding box center [210, 292] width 37 height 10
click at [168, 290] on icon "button" at bounding box center [167, 290] width 4 height 4
click at [180, 264] on div ".cls-1 fill:#fff; AWATERA Gazizov Rinat Клиенты Спецификации Заказы 100 Чаты To…" at bounding box center [329, 149] width 659 height 299
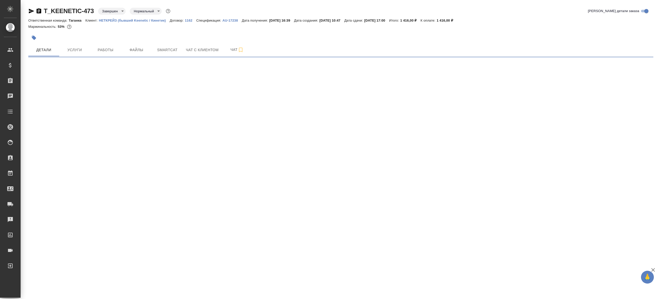
select select "RU"
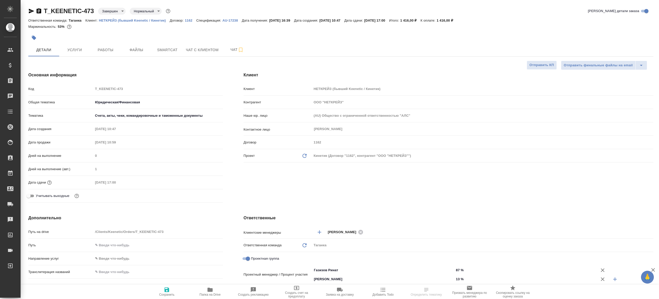
type textarea "x"
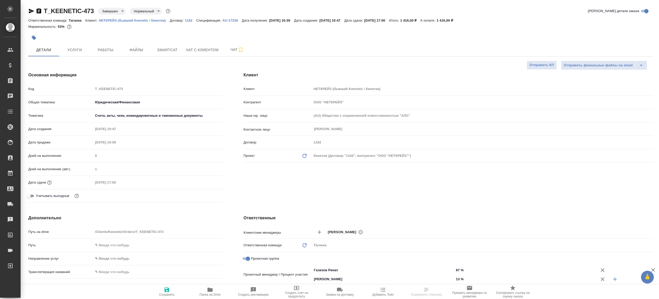
type textarea "x"
click at [97, 50] on span "Работы" at bounding box center [105, 50] width 25 height 6
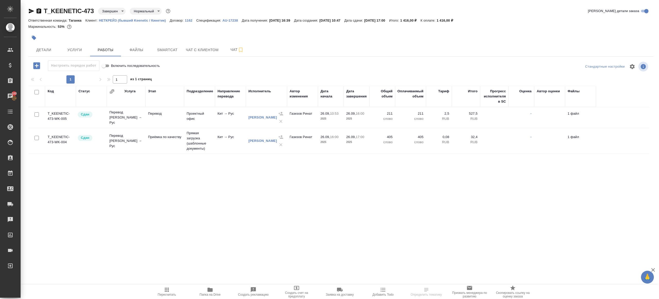
click at [213, 294] on span "Папка на Drive" at bounding box center [209, 295] width 21 height 4
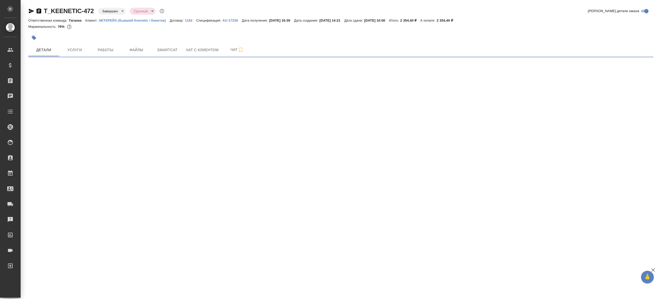
select select "RU"
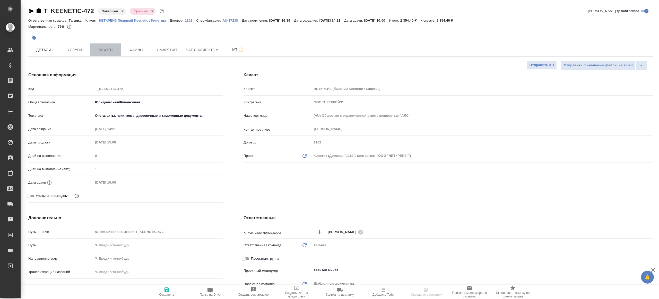
click at [110, 50] on span "Работы" at bounding box center [105, 50] width 25 height 6
type textarea "x"
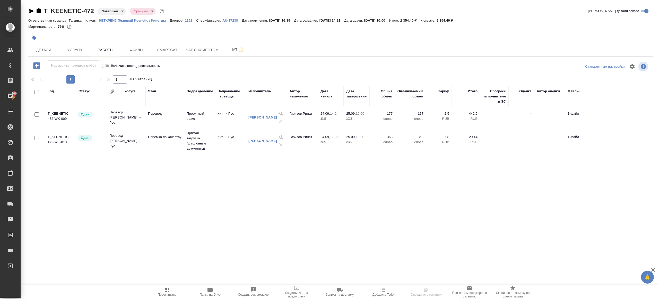
click at [212, 292] on icon "button" at bounding box center [209, 290] width 5 height 4
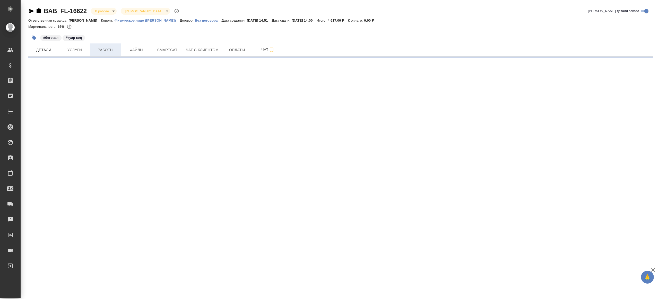
click at [109, 48] on span "Работы" at bounding box center [105, 50] width 25 height 6
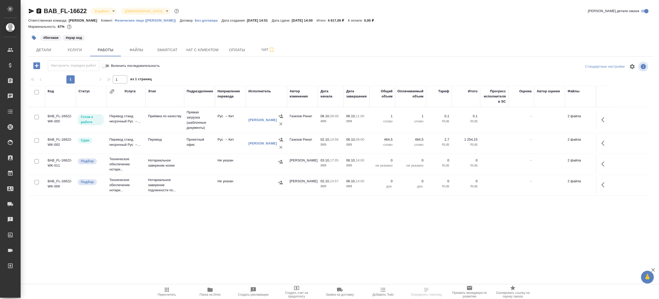
click at [602, 144] on icon "button" at bounding box center [602, 143] width 3 height 5
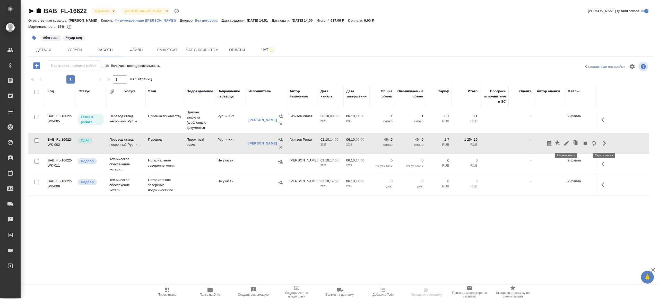
click at [569, 141] on icon "button" at bounding box center [566, 143] width 6 height 6
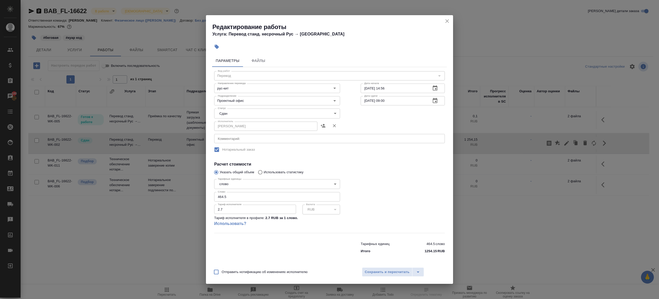
click at [255, 141] on div "x Комментарий:" at bounding box center [329, 138] width 231 height 9
type textarea "+ 20 слов за доперевод из другого заказа"
click at [391, 269] on button "Сохранить и пересчитать" at bounding box center [387, 272] width 50 height 9
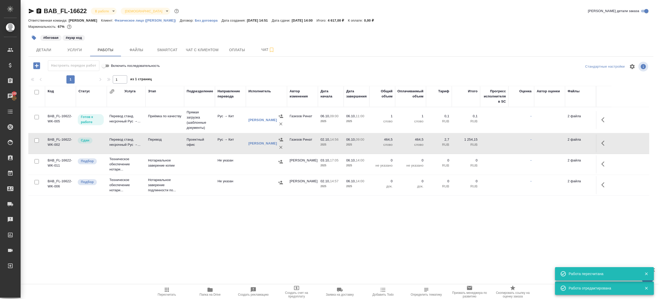
click at [603, 144] on icon "button" at bounding box center [602, 143] width 3 height 5
click at [568, 142] on icon "button" at bounding box center [566, 143] width 6 height 6
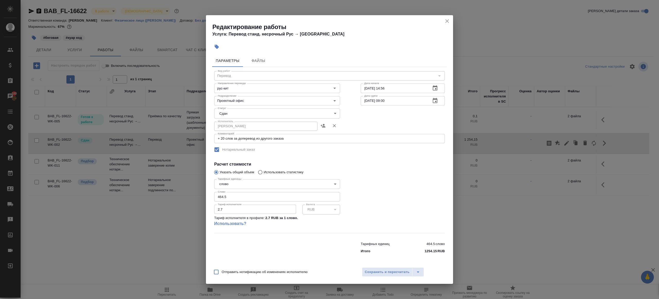
click at [221, 195] on input "464.5" at bounding box center [277, 196] width 126 height 9
type input "484.5"
click at [389, 272] on span "Сохранить и пересчитать" at bounding box center [387, 273] width 45 height 6
